Goal: Information Seeking & Learning: Learn about a topic

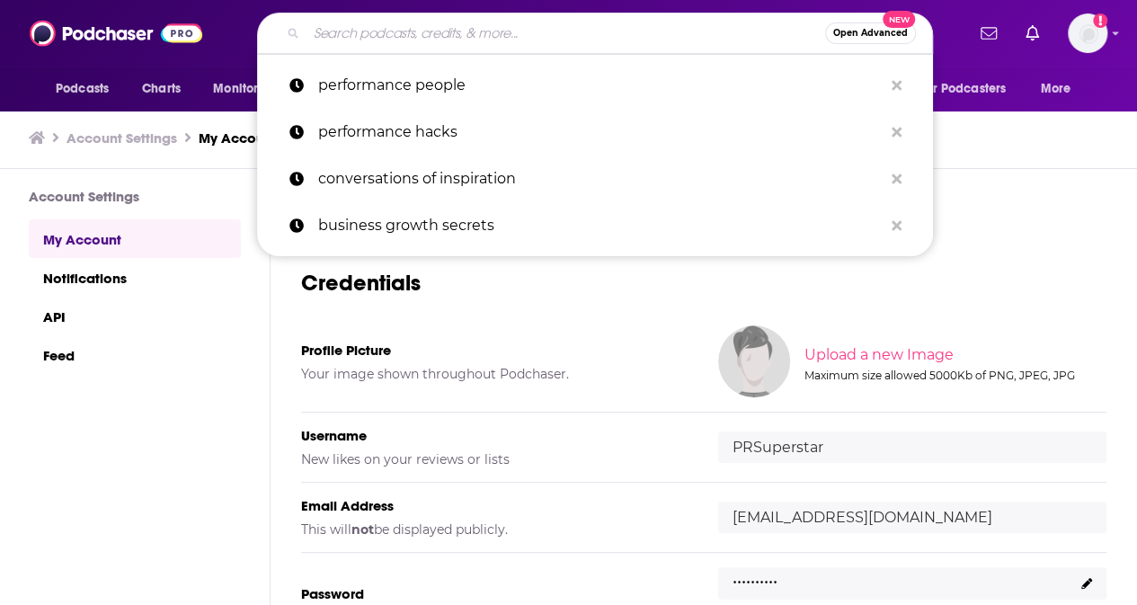
click at [428, 37] on input "Search podcasts, credits, & more..." at bounding box center [566, 33] width 519 height 29
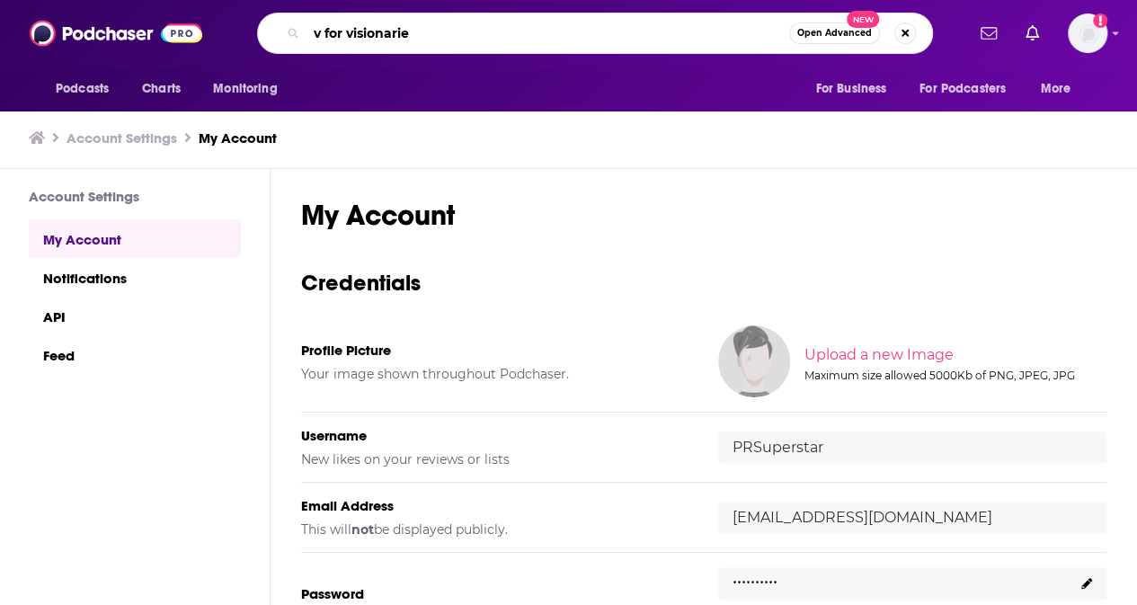
type input "v for visionaries"
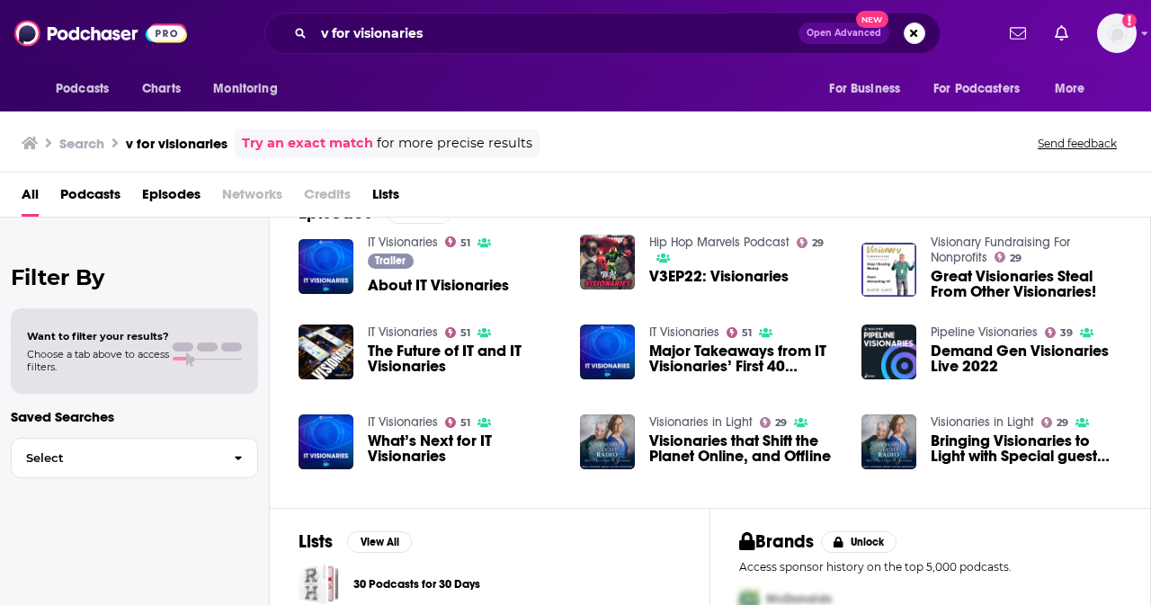
scroll to position [290, 0]
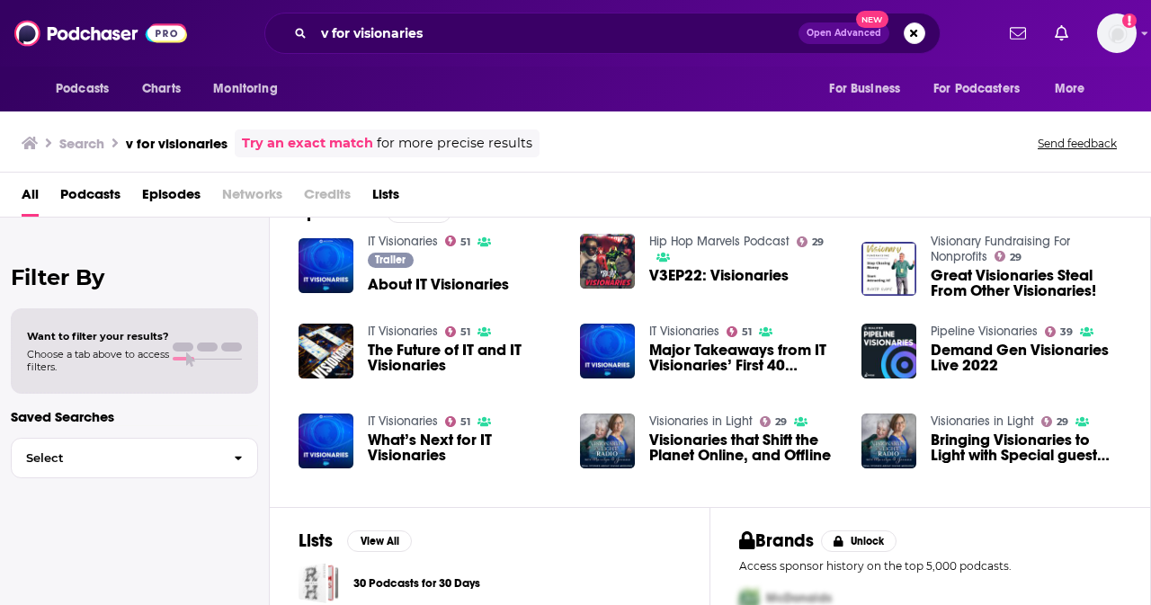
click at [322, 138] on link "Try an exact match" at bounding box center [307, 143] width 131 height 21
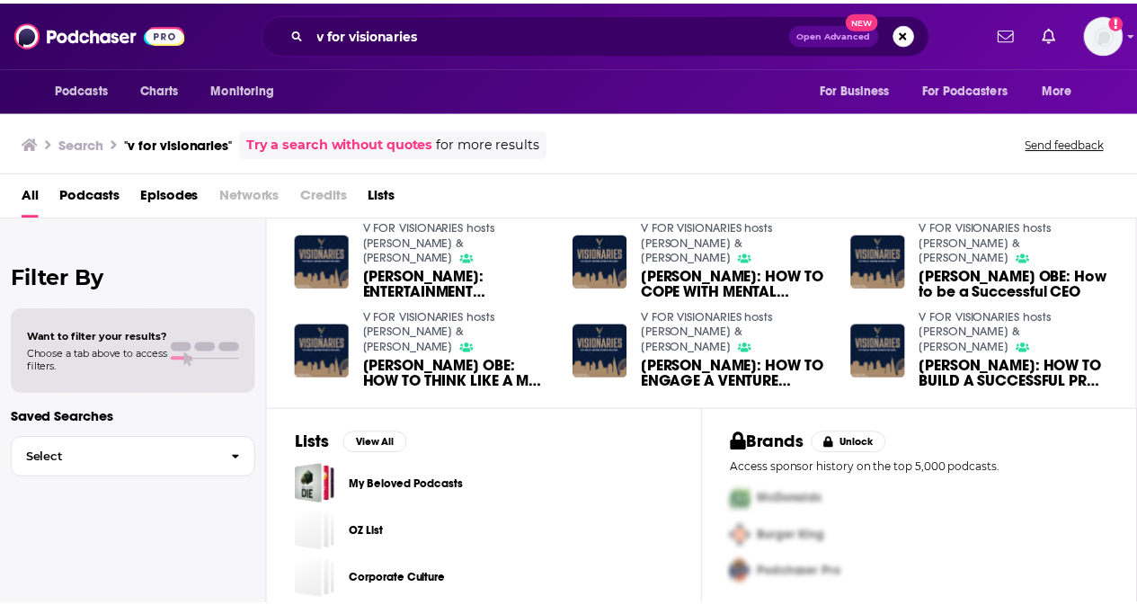
scroll to position [400, 0]
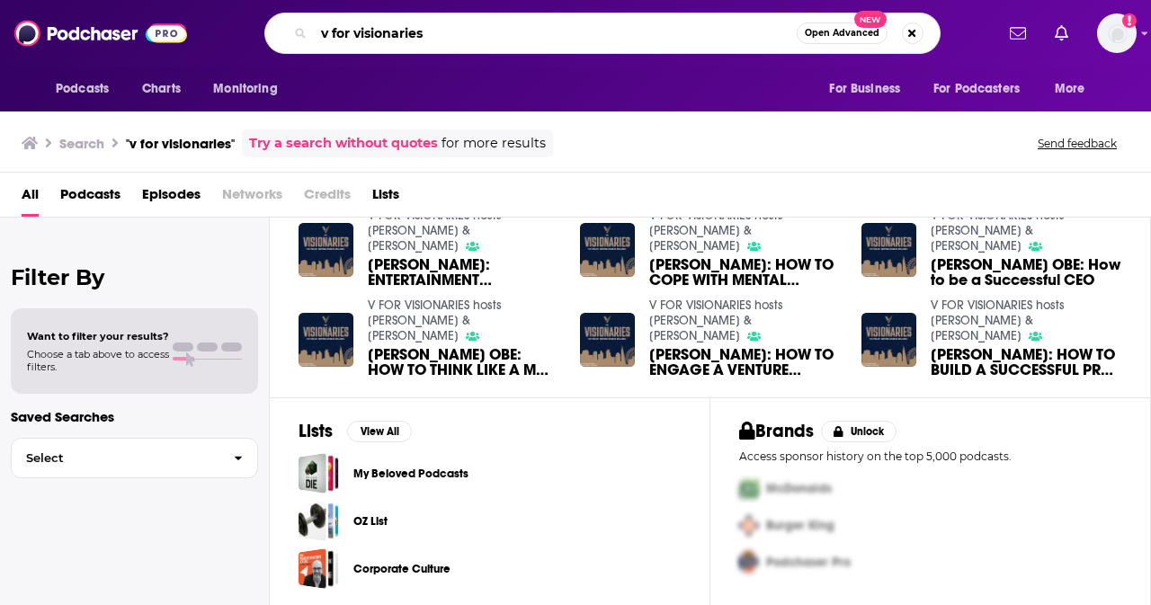
click at [400, 30] on input "v for visionaries" at bounding box center [555, 33] width 483 height 29
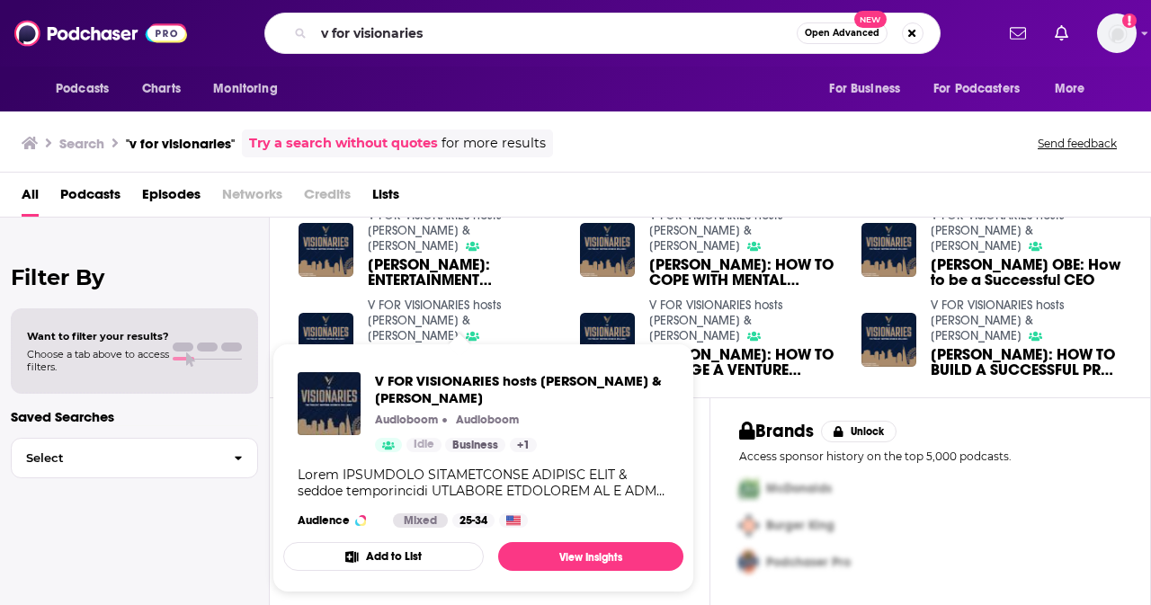
click at [471, 310] on link "V FOR VISIONARIES hosts [PERSON_NAME] & [PERSON_NAME]" at bounding box center [435, 321] width 134 height 46
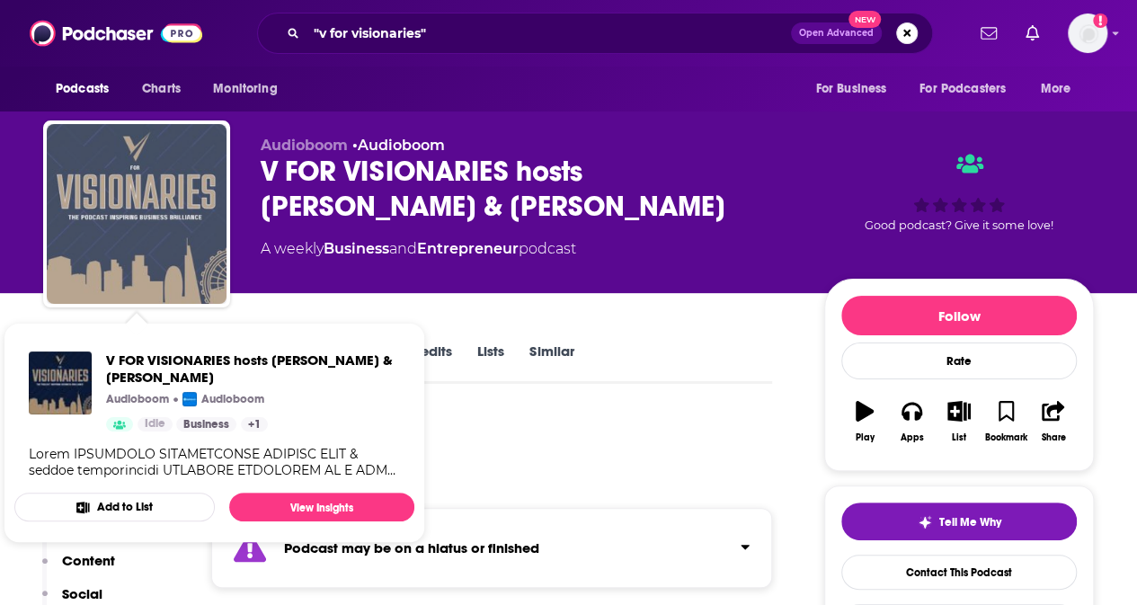
click at [150, 189] on img "V FOR VISIONARIES hosts RICHARD WARD & ROSAMOND STENHOUSE" at bounding box center [137, 214] width 180 height 180
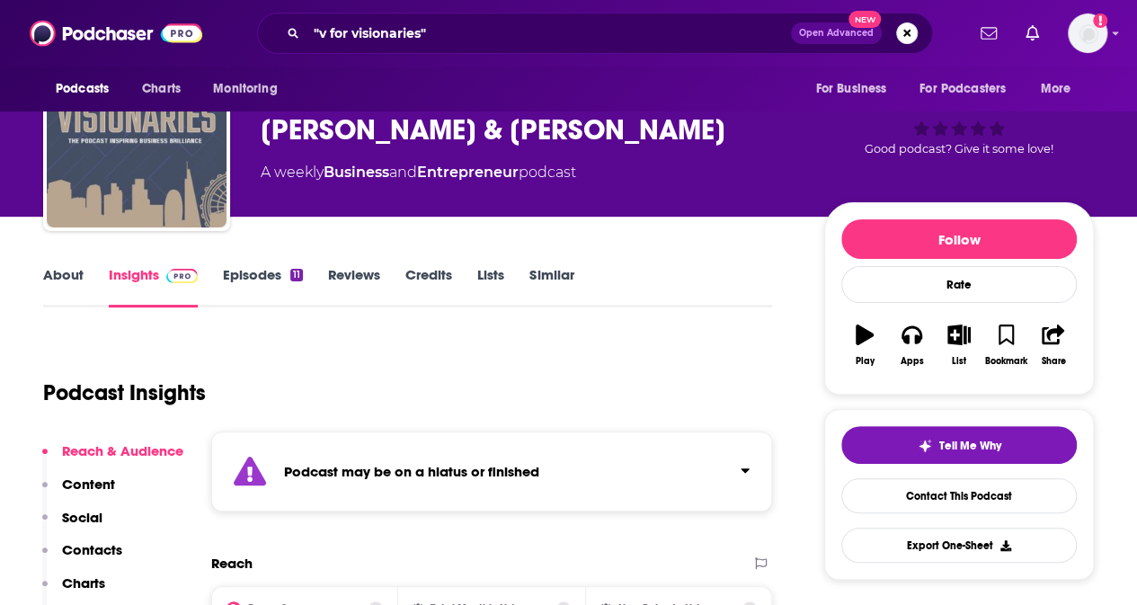
scroll to position [66, 0]
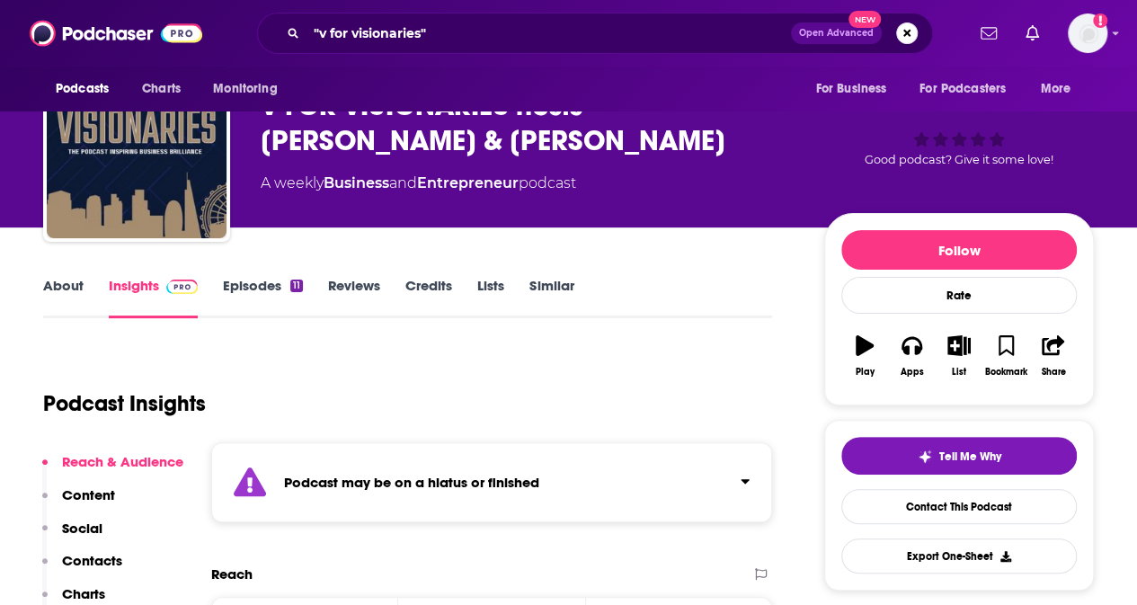
click at [258, 283] on link "Episodes 11" at bounding box center [263, 297] width 80 height 41
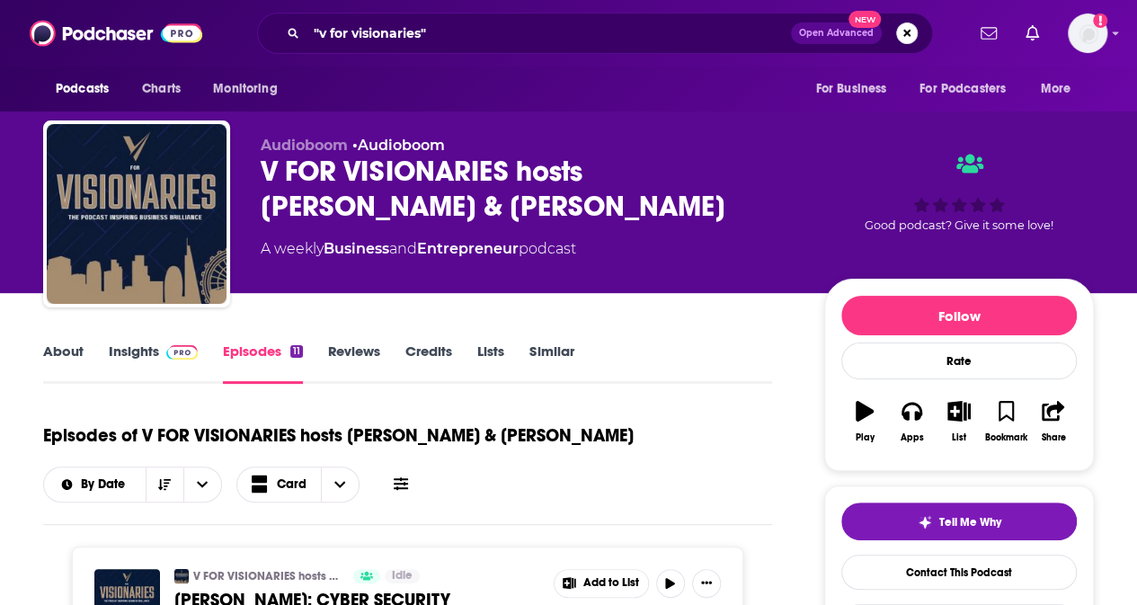
click at [61, 352] on link "About" at bounding box center [63, 363] width 40 height 41
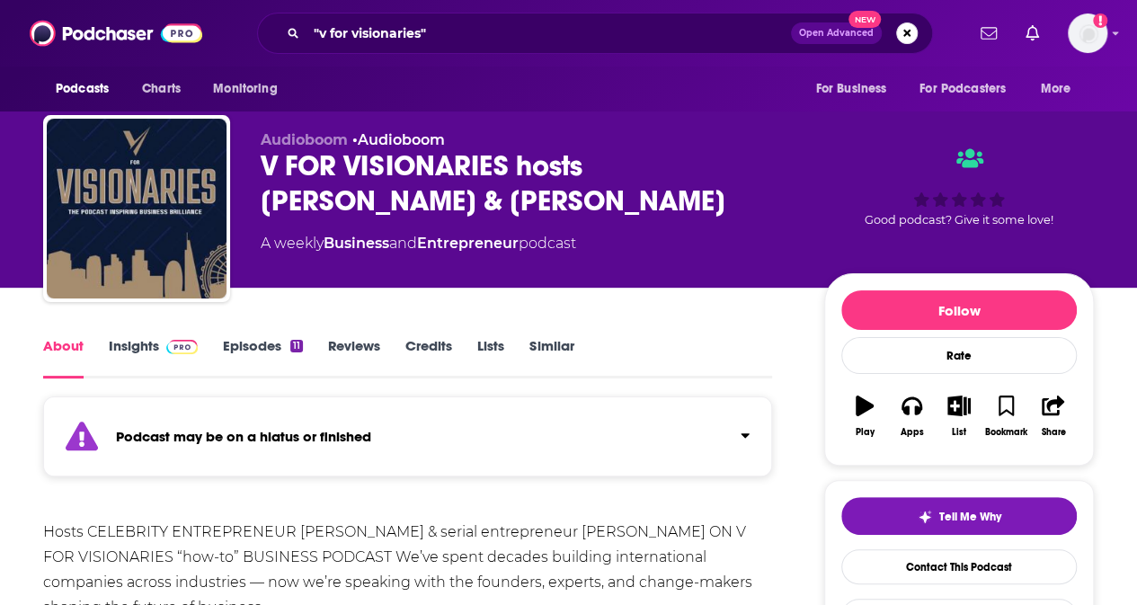
scroll to position [4, 0]
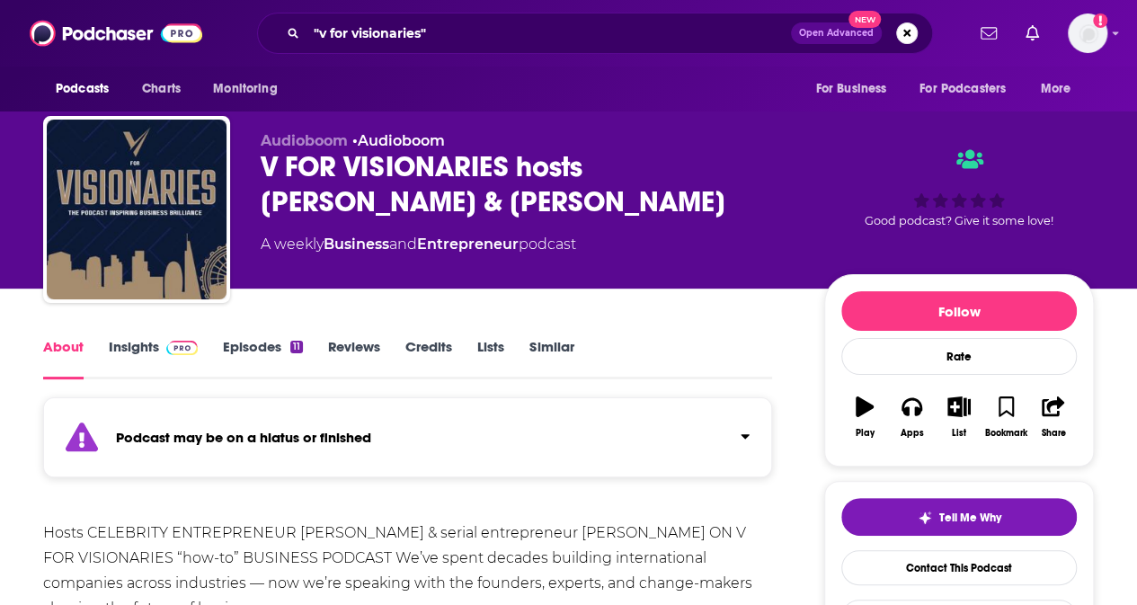
click at [354, 352] on link "Reviews" at bounding box center [354, 358] width 52 height 41
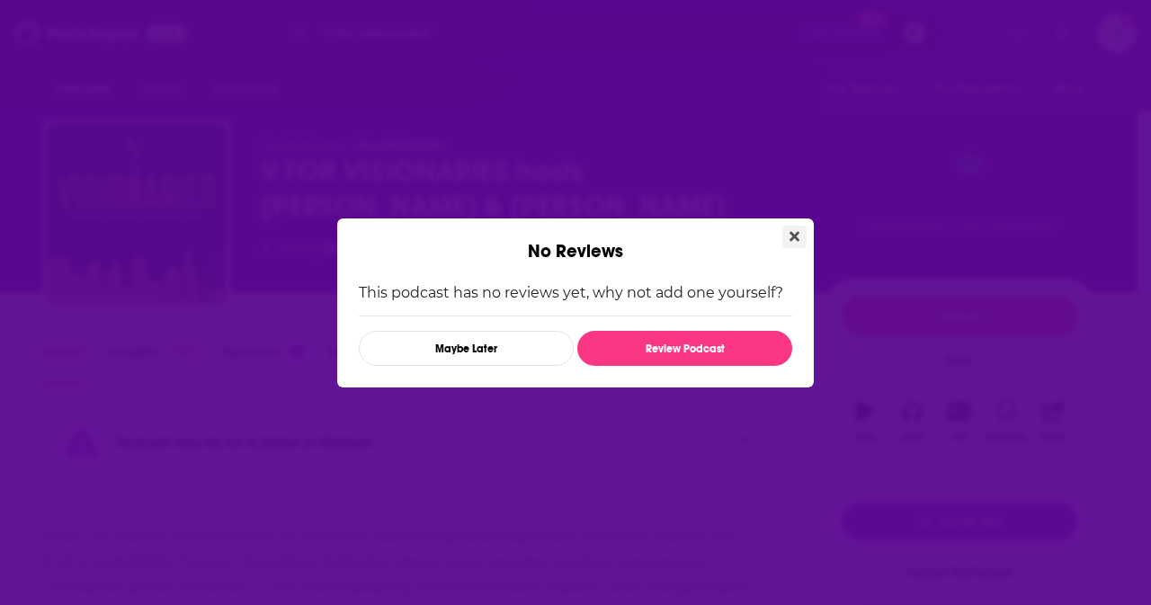
click at [793, 233] on icon "Close" at bounding box center [794, 236] width 10 height 14
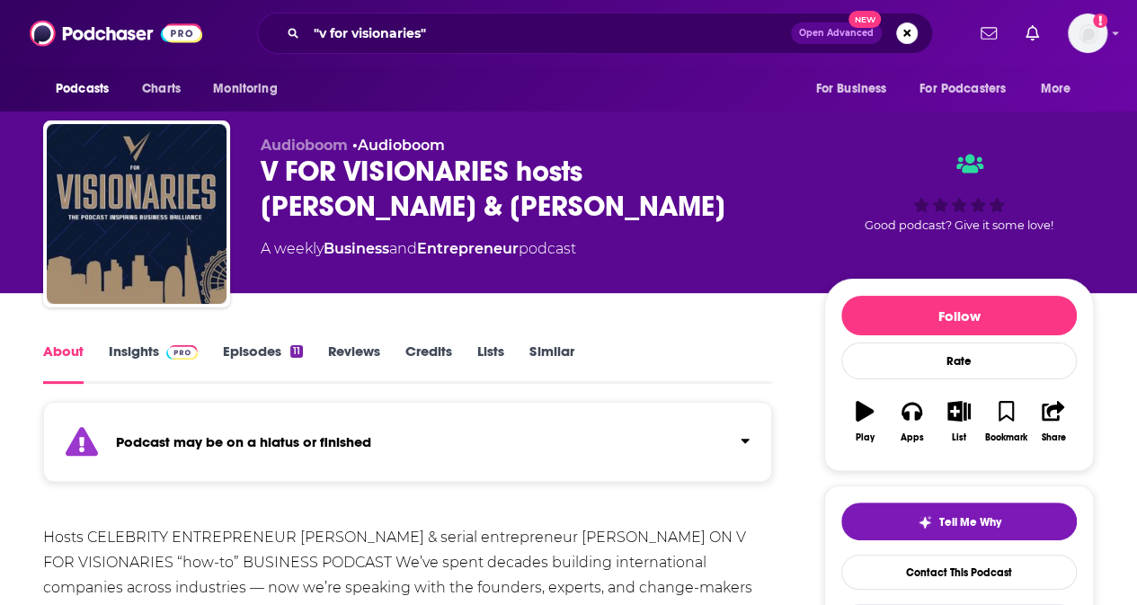
click at [136, 348] on link "Insights" at bounding box center [153, 363] width 89 height 41
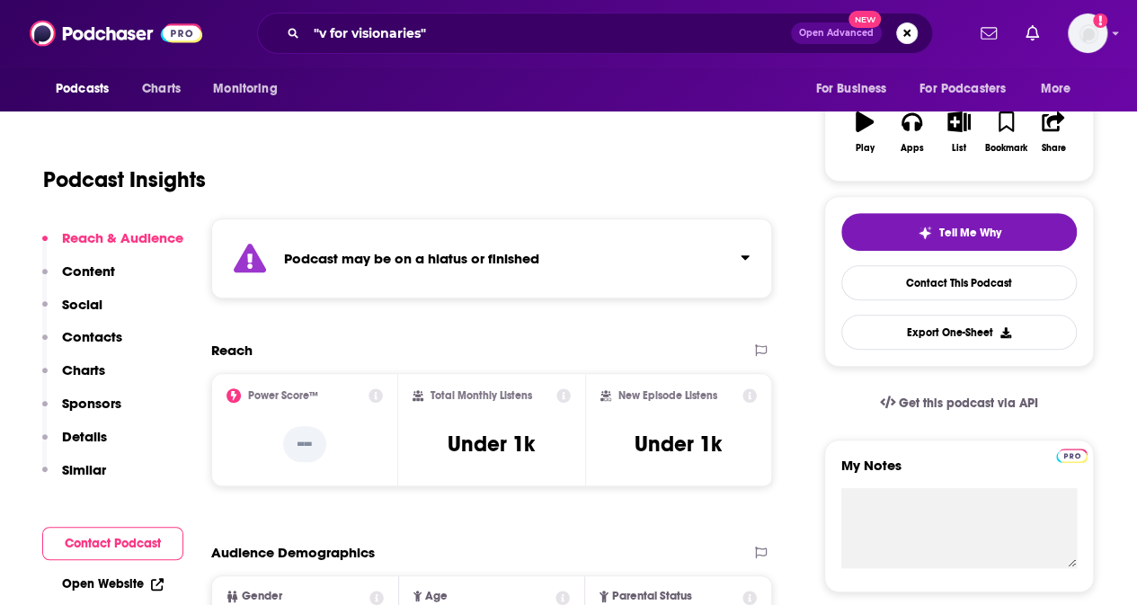
scroll to position [293, 0]
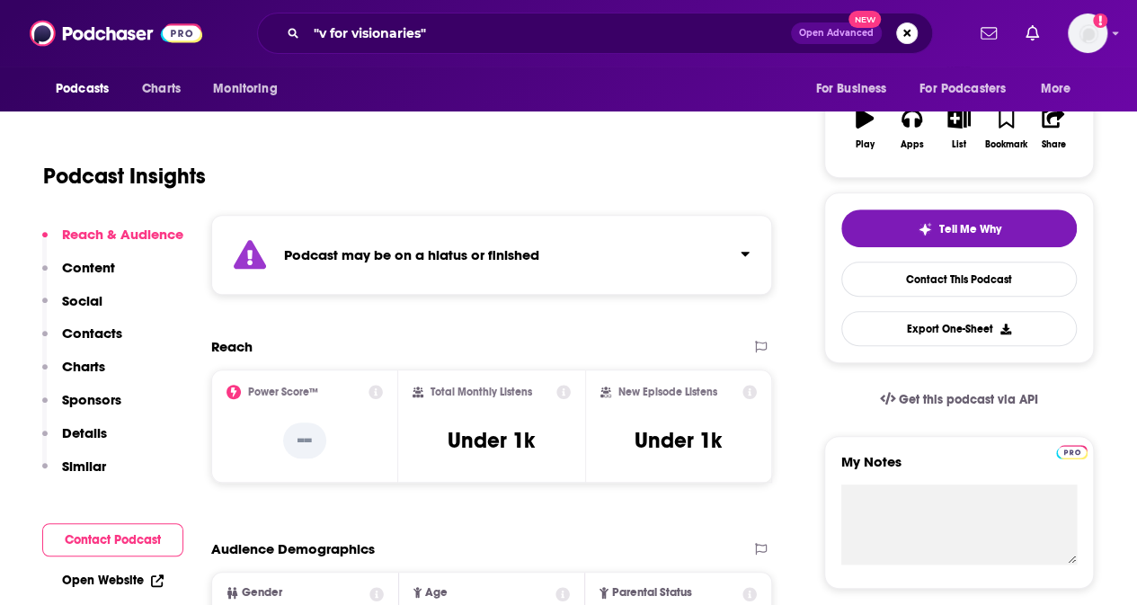
click at [104, 335] on p "Contacts" at bounding box center [92, 333] width 60 height 17
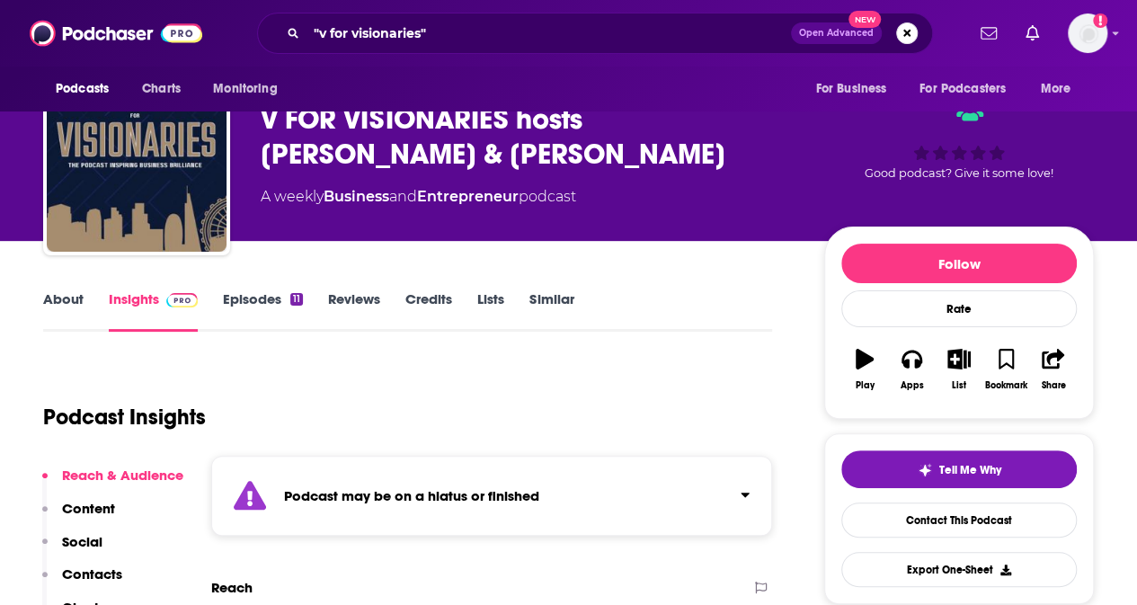
scroll to position [0, 0]
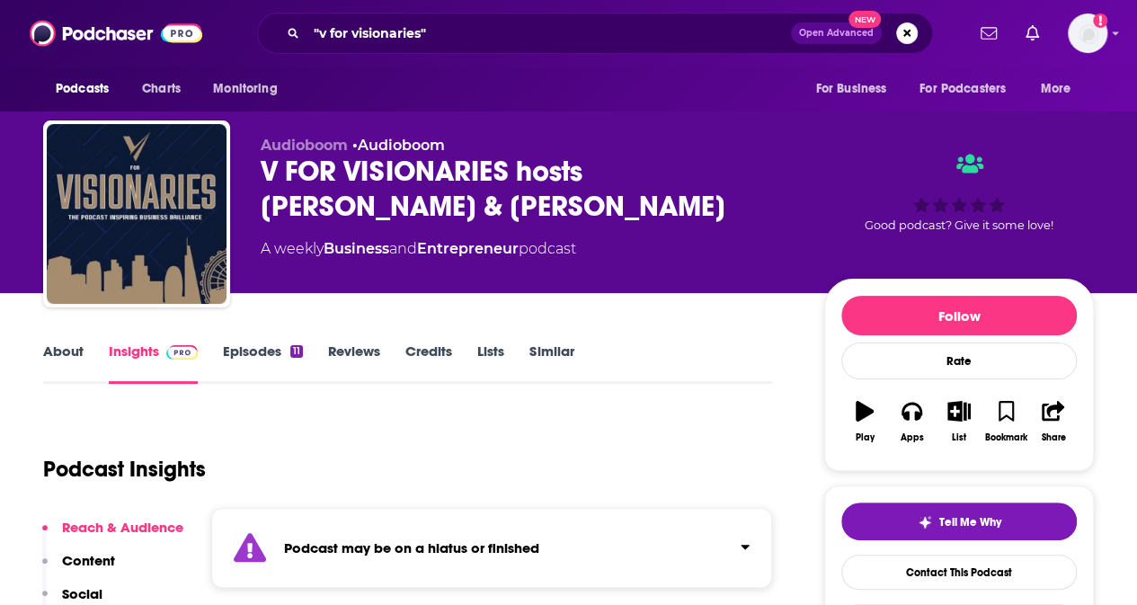
click at [252, 347] on link "Episodes 11" at bounding box center [263, 363] width 80 height 41
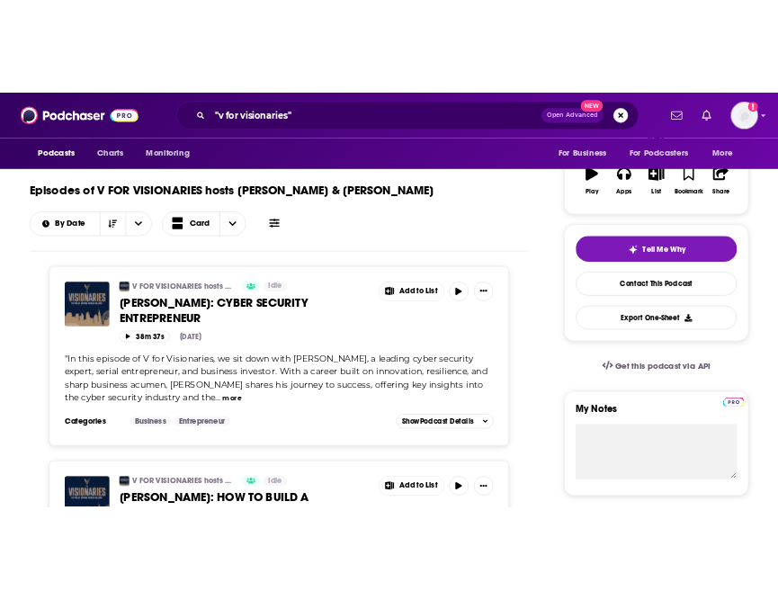
scroll to position [307, 0]
